Goal: Complete application form: Complete application form

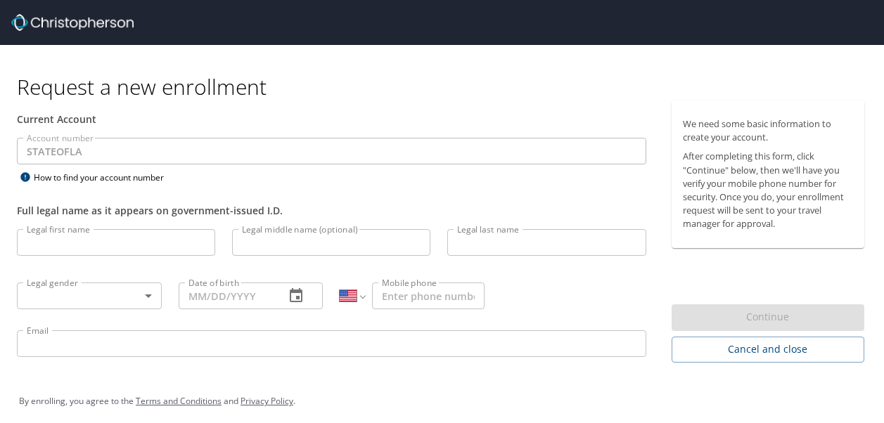
select select "US"
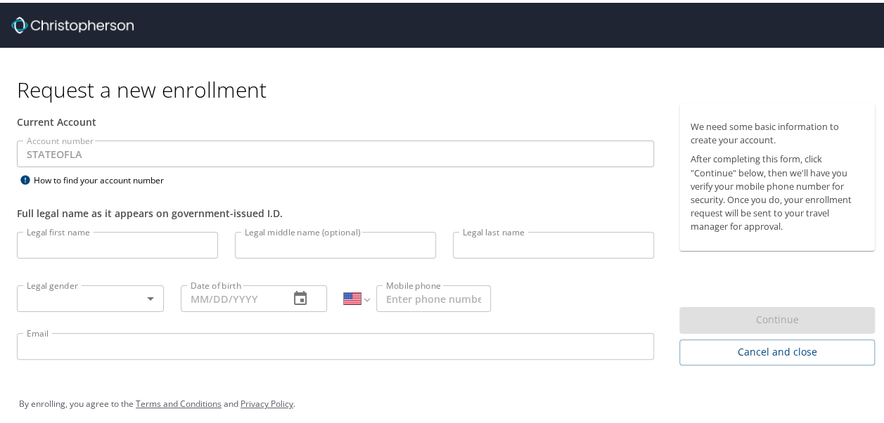
click at [124, 242] on input "Legal first name" at bounding box center [117, 242] width 201 height 27
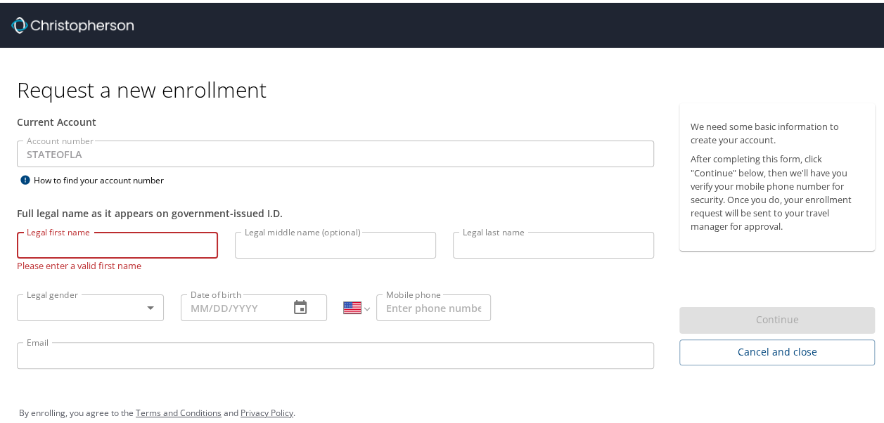
scroll to position [18, 0]
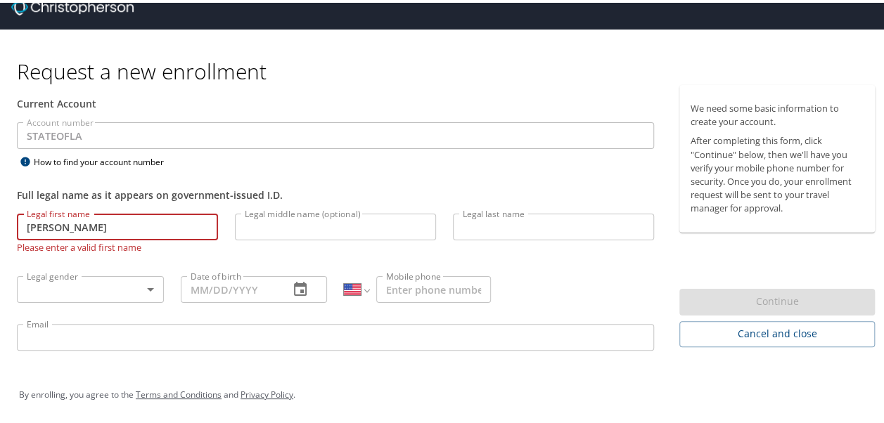
type input "[PERSON_NAME]"
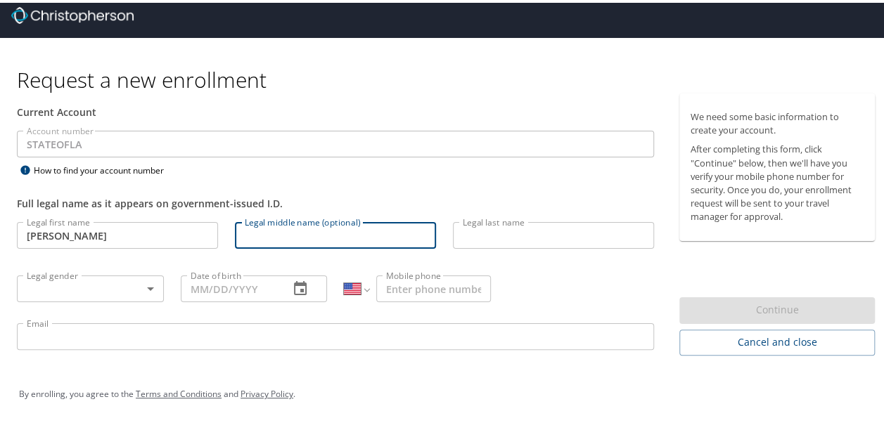
scroll to position [9, 0]
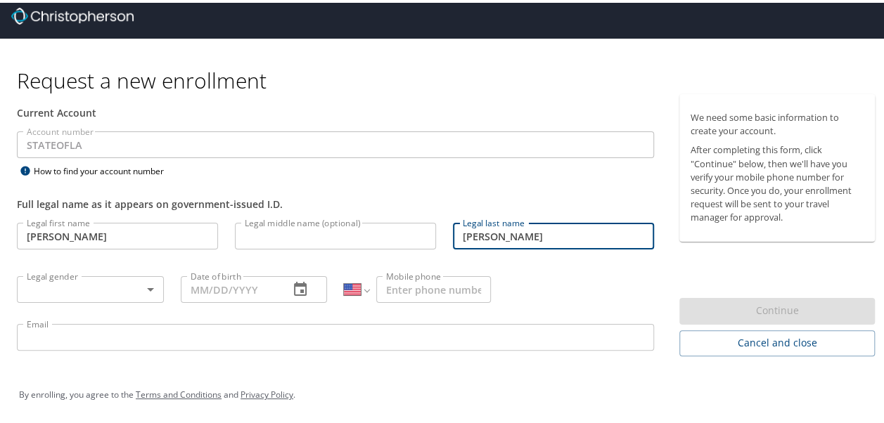
type input "[PERSON_NAME]"
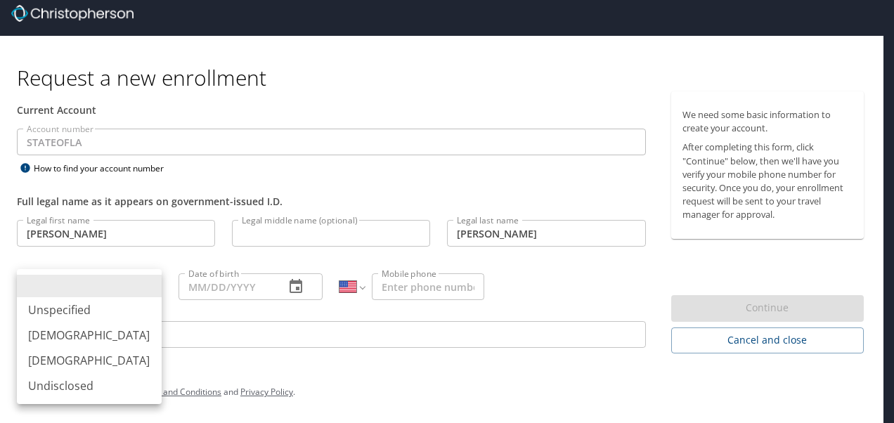
click at [146, 277] on body "Request a new enrollment Current Account Account number STATEOFLA Account numbe…" at bounding box center [447, 202] width 894 height 423
click at [110, 356] on li "[DEMOGRAPHIC_DATA]" at bounding box center [89, 360] width 145 height 25
type input "[DEMOGRAPHIC_DATA]"
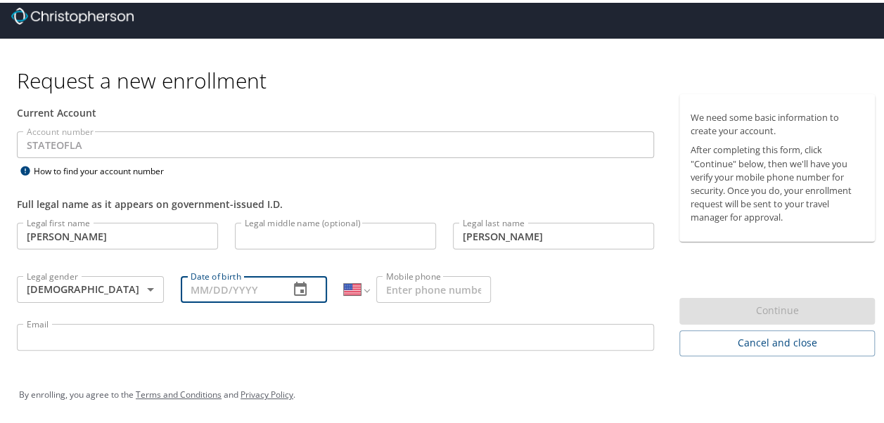
click at [256, 289] on input "Date of birth" at bounding box center [230, 287] width 98 height 27
click at [406, 285] on input "Mobile phone" at bounding box center [433, 287] width 115 height 27
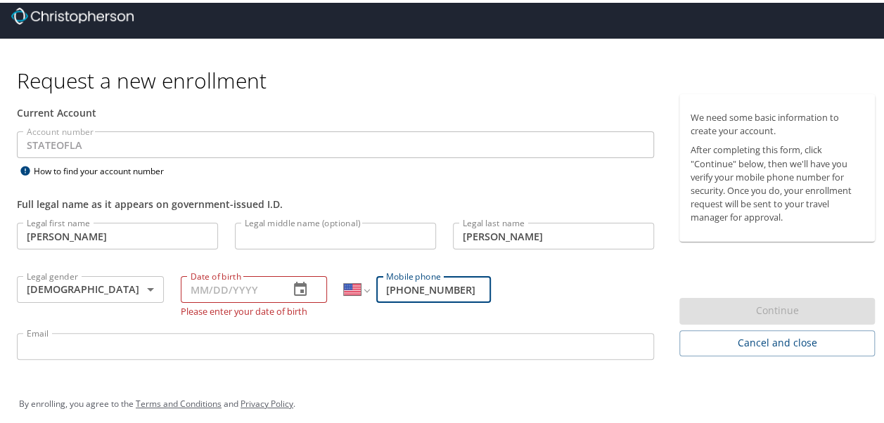
type input "[PHONE_NUMBER]"
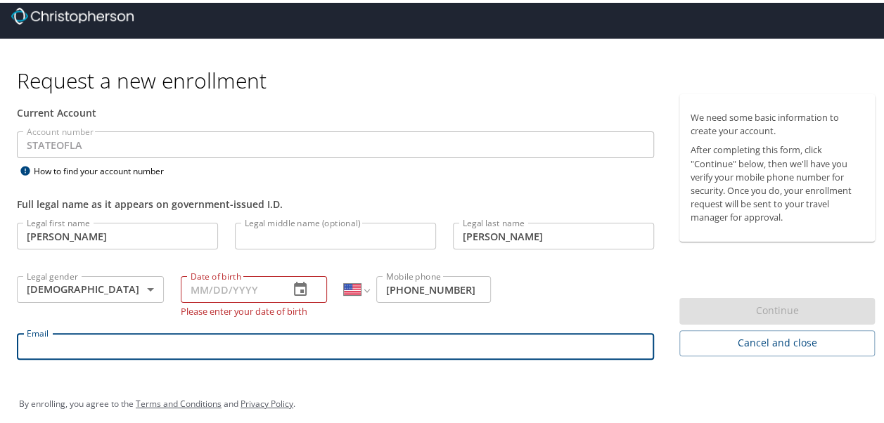
click at [325, 340] on input "Email" at bounding box center [335, 343] width 637 height 27
type input "[PERSON_NAME][EMAIL_ADDRESS][DOMAIN_NAME]"
click at [299, 370] on div "By enrolling, you agree to the Terms and Conditions and Privacy Policy ." at bounding box center [446, 401] width 877 height 63
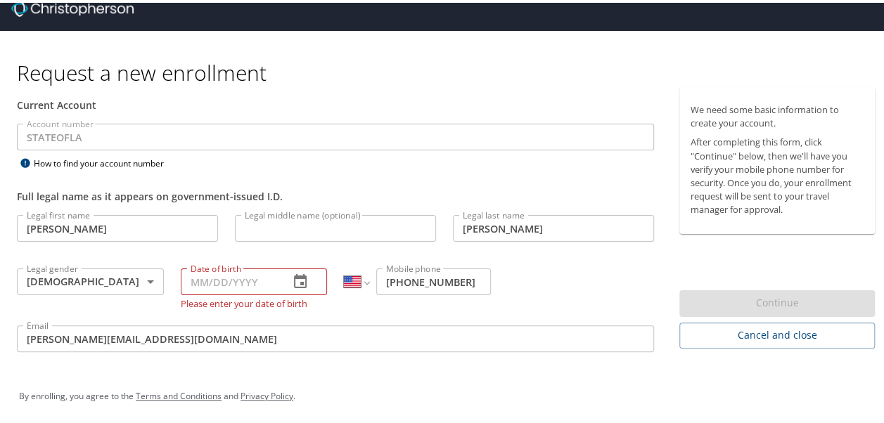
scroll to position [18, 0]
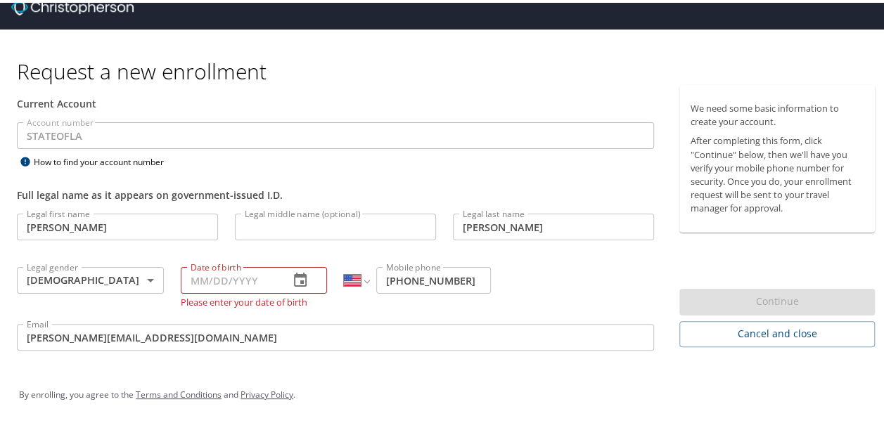
click at [297, 224] on input "Legal middle name (optional)" at bounding box center [335, 224] width 201 height 27
click at [197, 268] on input "Date of birth" at bounding box center [230, 277] width 98 height 27
type input "0_/__/____"
type input "[DATE]"
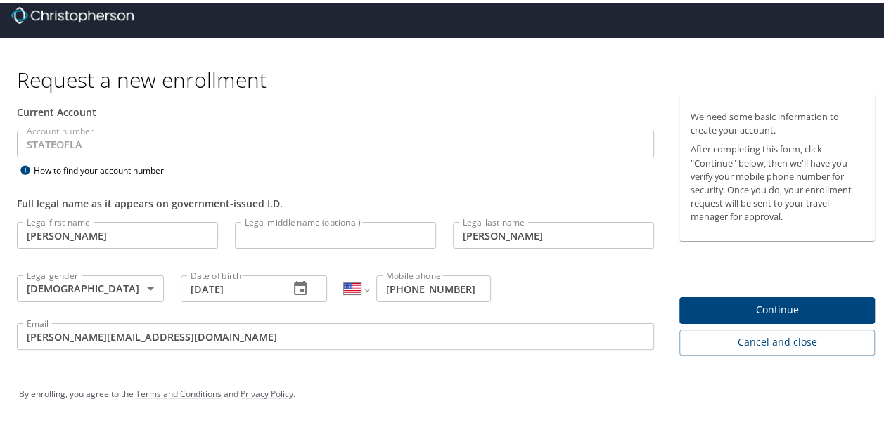
scroll to position [9, 0]
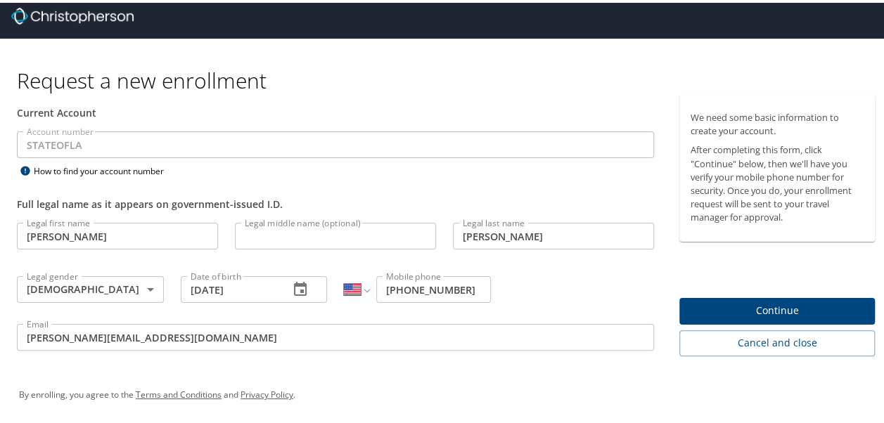
click at [388, 157] on div "Account number STATEOFLA Account number How to find your account number" at bounding box center [335, 153] width 654 height 49
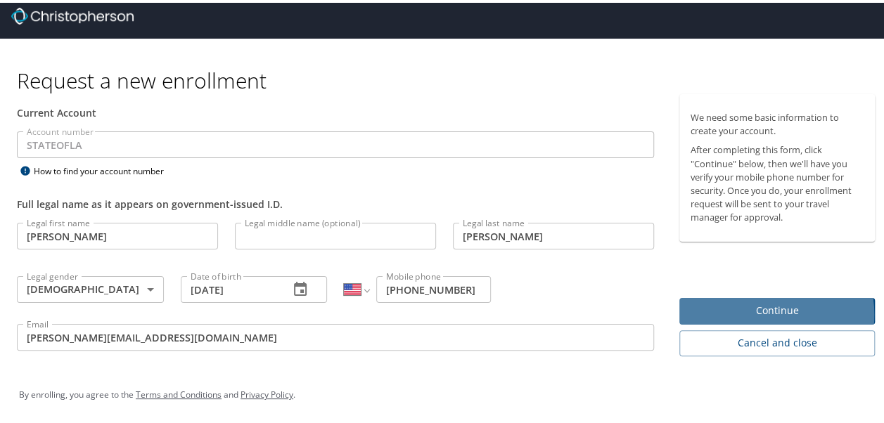
click at [745, 311] on span "Continue" at bounding box center [776, 309] width 173 height 18
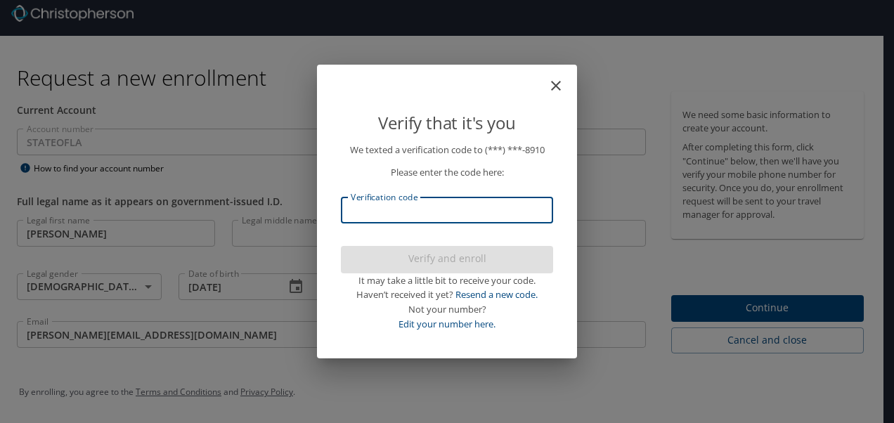
click at [440, 211] on input "Verification code" at bounding box center [447, 210] width 212 height 27
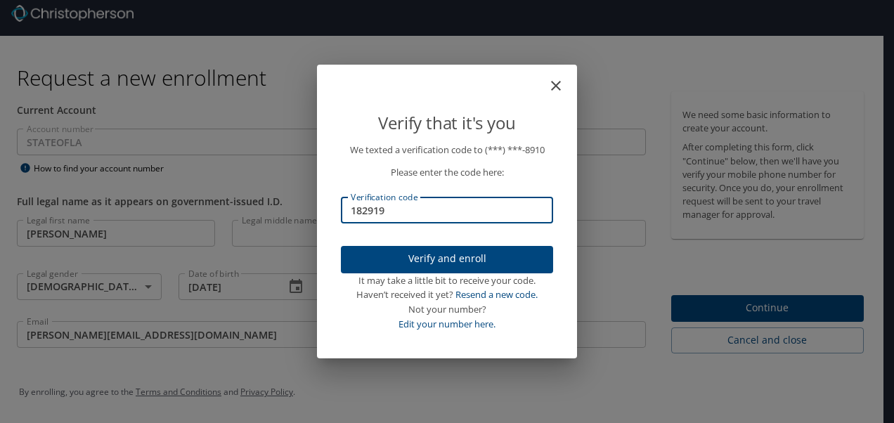
type input "182919"
click at [495, 258] on span "Verify and enroll" at bounding box center [447, 259] width 190 height 18
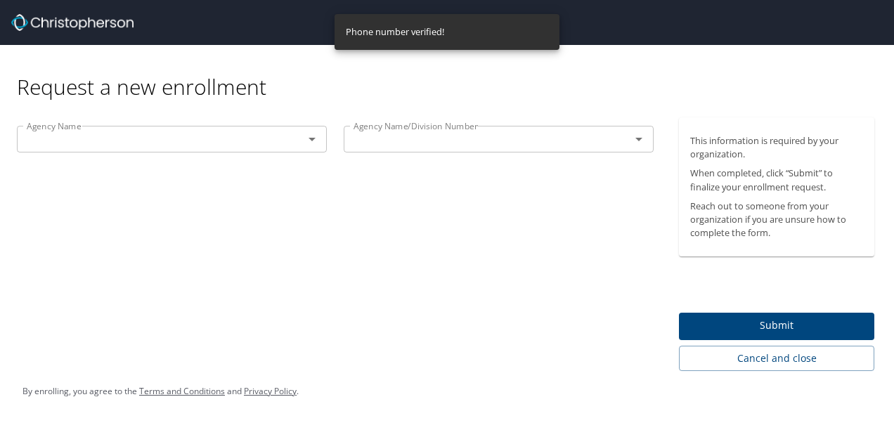
scroll to position [0, 0]
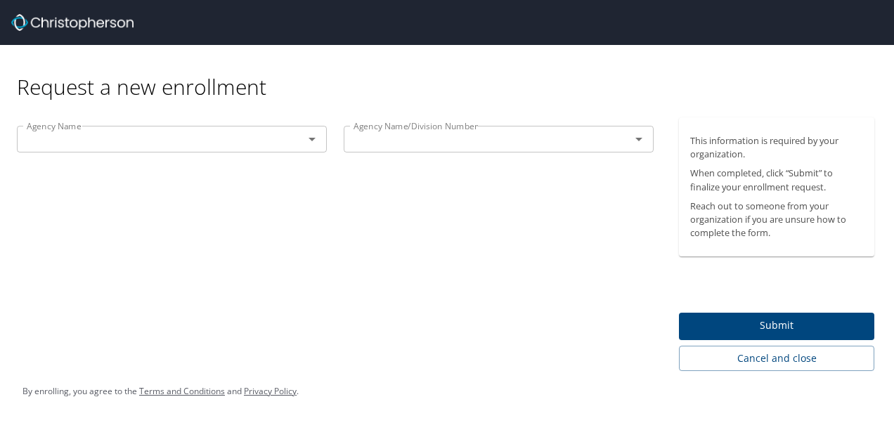
click at [316, 142] on icon "Open" at bounding box center [312, 139] width 17 height 17
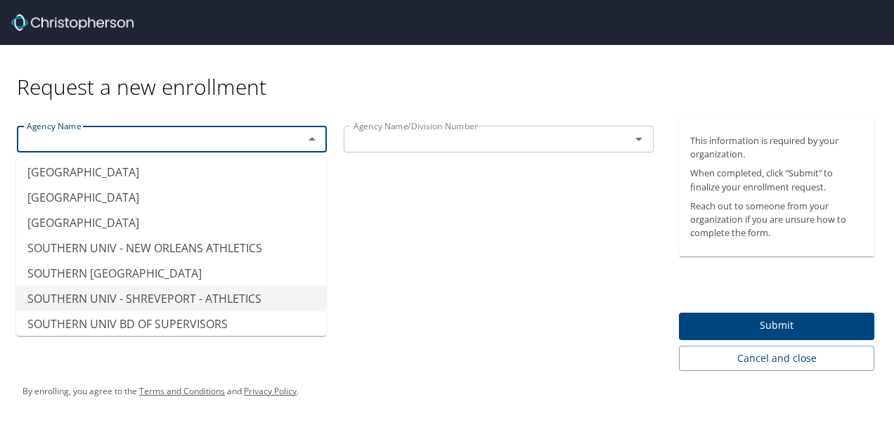
scroll to position [11053, 0]
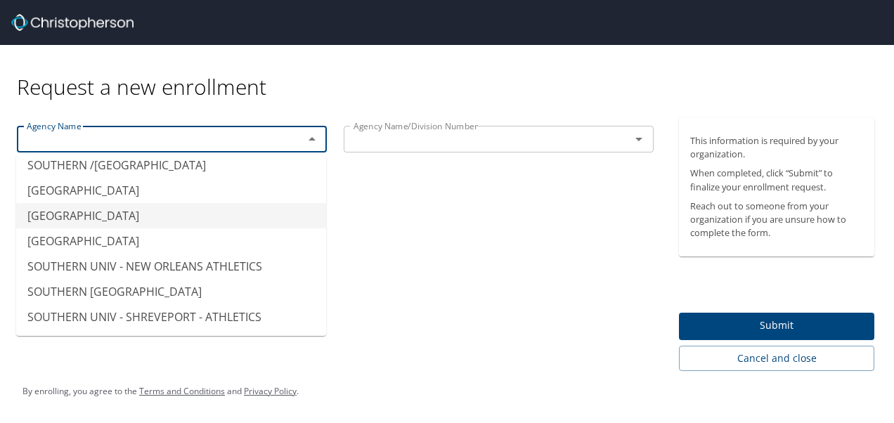
click at [234, 203] on li "[GEOGRAPHIC_DATA]" at bounding box center [171, 215] width 310 height 25
type input "[GEOGRAPHIC_DATA]"
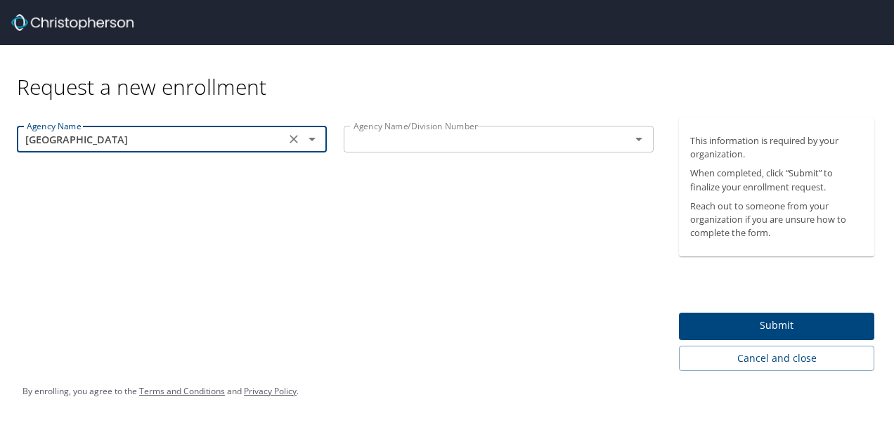
click at [523, 138] on input "text" at bounding box center [478, 139] width 260 height 18
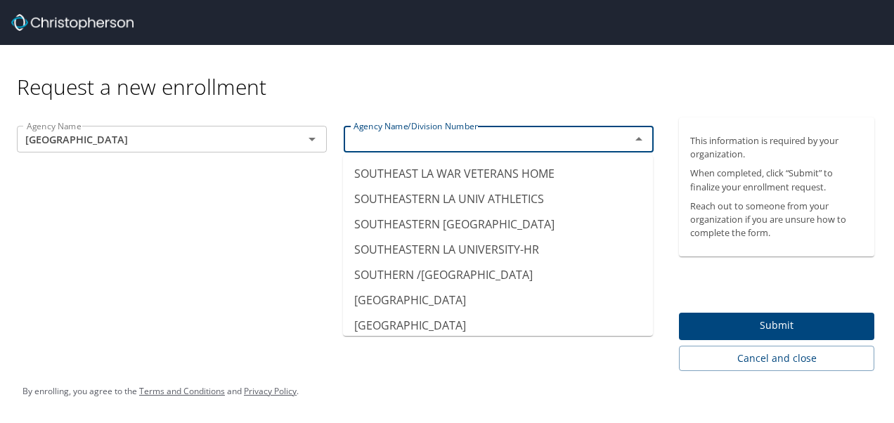
scroll to position [10944, 0]
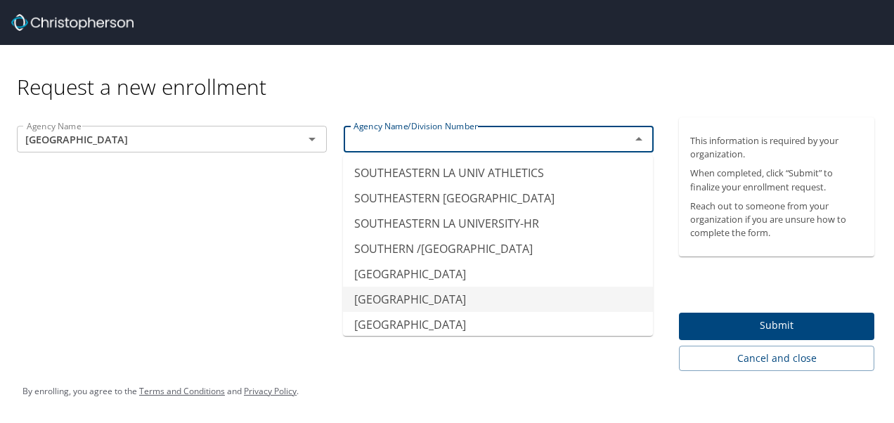
click at [555, 287] on li "[GEOGRAPHIC_DATA]" at bounding box center [498, 299] width 310 height 25
type input "[GEOGRAPHIC_DATA]"
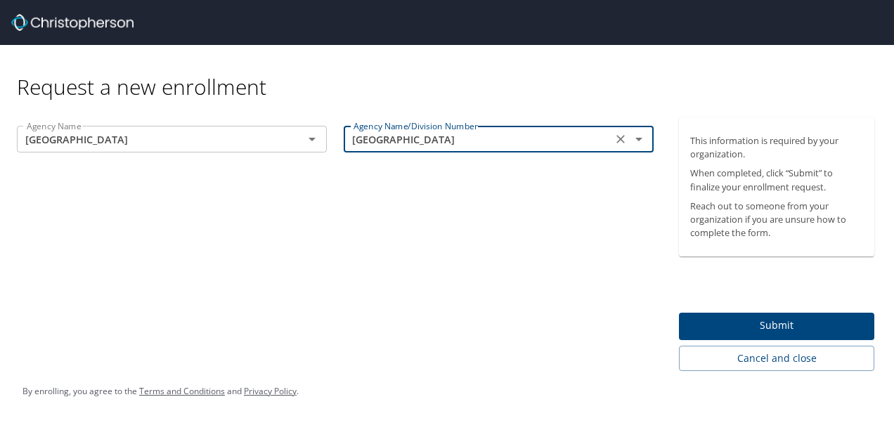
click at [766, 321] on span "Submit" at bounding box center [776, 326] width 173 height 18
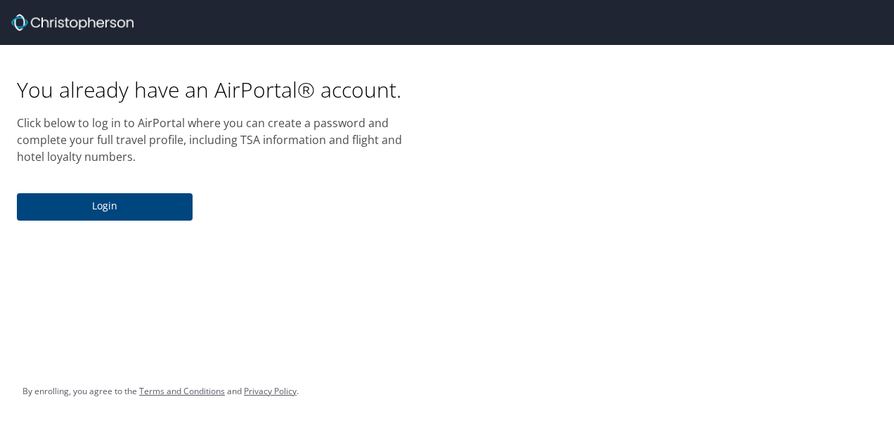
click at [604, 108] on div "You already have an AirPortal® account. Click below to log in to AirPortal wher…" at bounding box center [447, 137] width 894 height 184
